Goal: Task Accomplishment & Management: Manage account settings

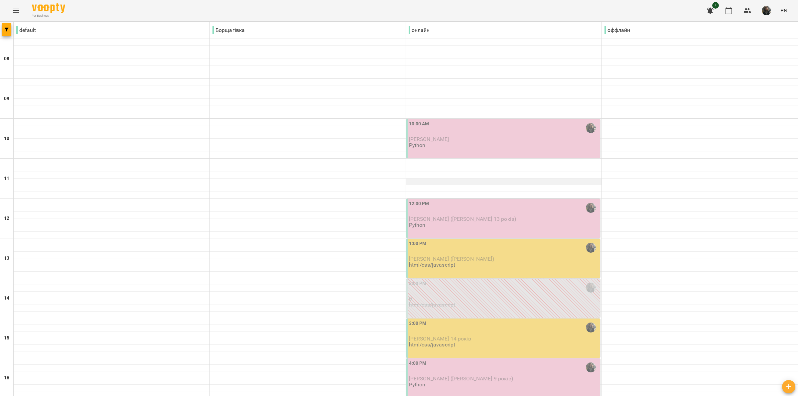
scroll to position [83, 0]
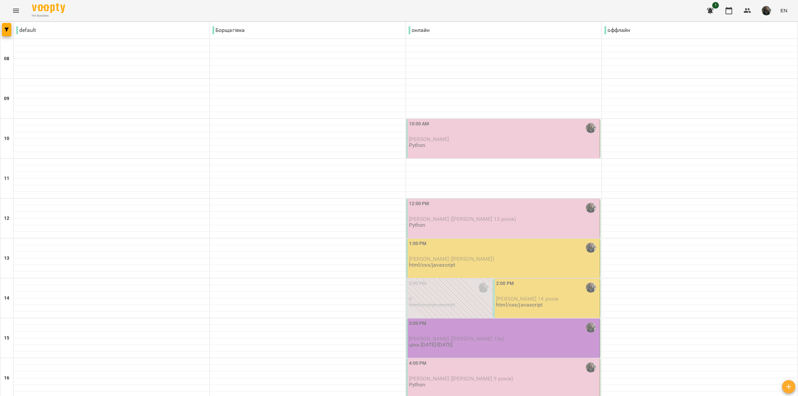
click at [474, 138] on p "[PERSON_NAME]" at bounding box center [504, 139] width 190 height 6
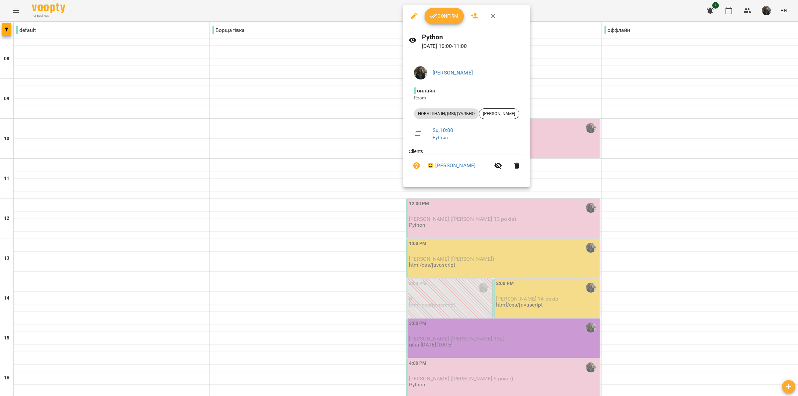
click at [438, 12] on span "Confirm" at bounding box center [444, 16] width 29 height 8
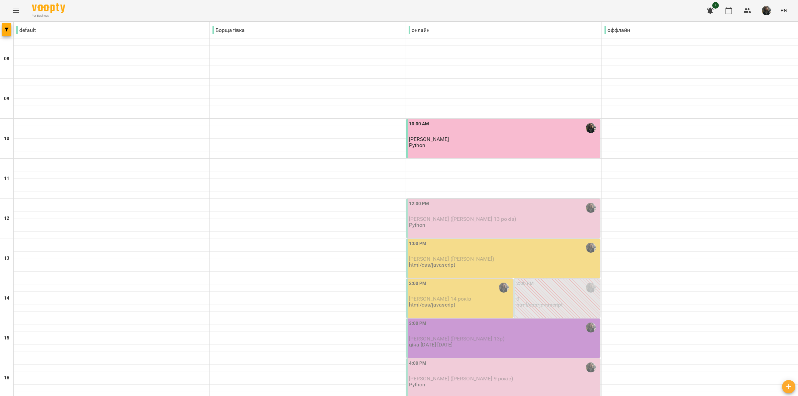
scroll to position [83, 0]
click at [454, 200] on div "12:00 PM" at bounding box center [504, 207] width 190 height 15
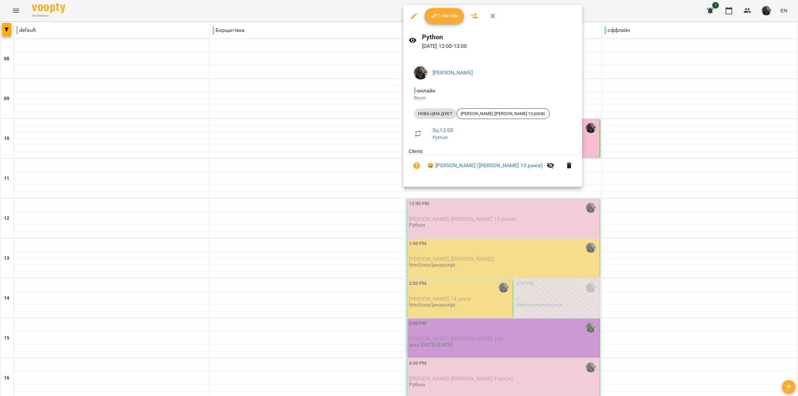
click at [435, 24] on button "Confirm" at bounding box center [444, 16] width 39 height 16
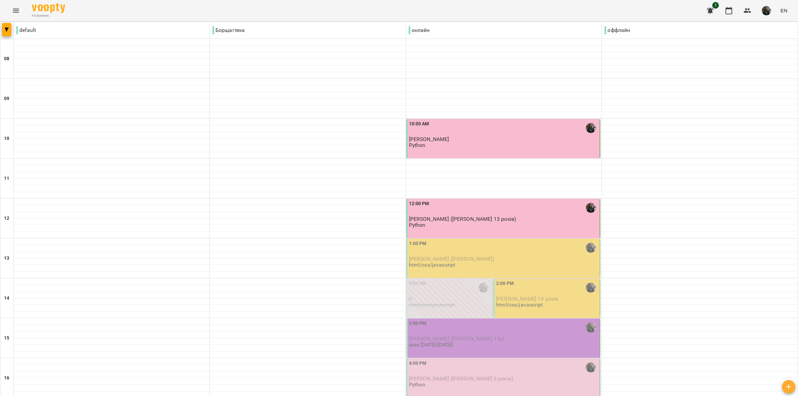
scroll to position [83, 0]
click at [426, 296] on p "0" at bounding box center [450, 299] width 82 height 6
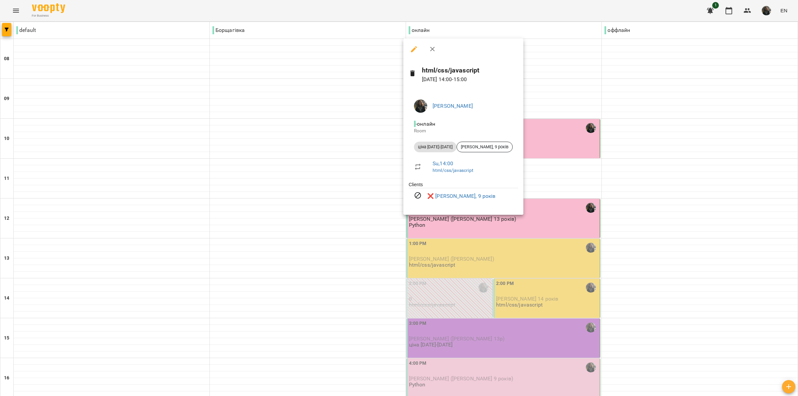
click at [464, 229] on div at bounding box center [399, 198] width 798 height 396
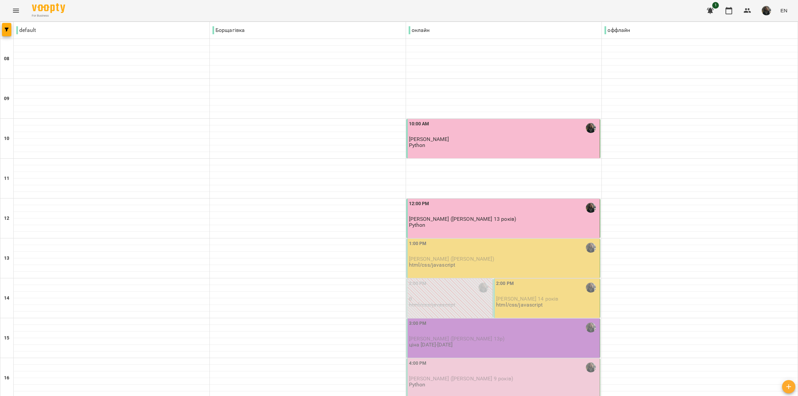
click at [531, 302] on p "html/css/javascript" at bounding box center [519, 305] width 47 height 6
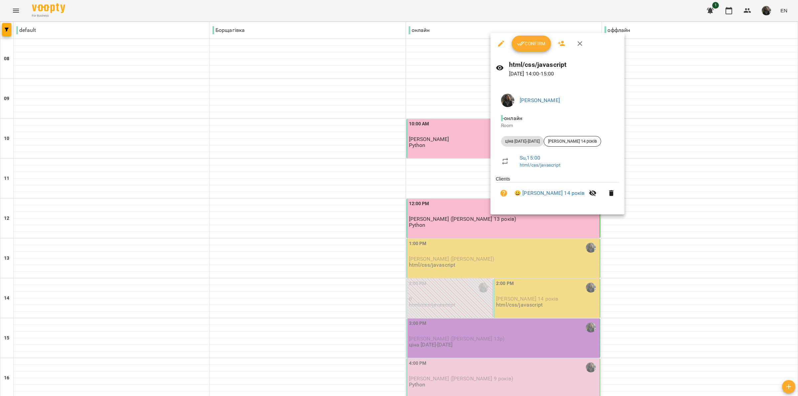
click at [453, 223] on div at bounding box center [399, 198] width 798 height 396
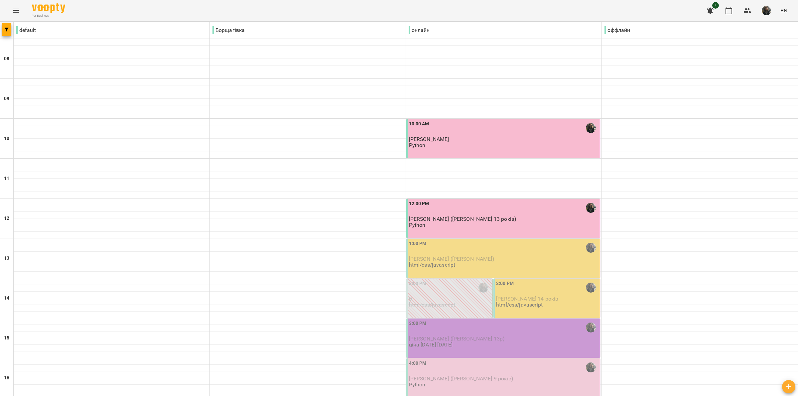
click at [534, 320] on div "3:00 PM Ольга (Володимир 13р) ціна 2024-2025" at bounding box center [504, 334] width 190 height 28
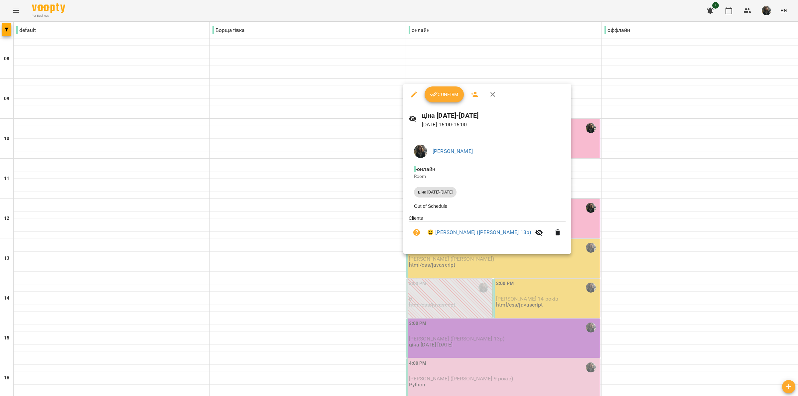
click at [559, 260] on div at bounding box center [399, 198] width 798 height 396
